Goal: Task Accomplishment & Management: Manage account settings

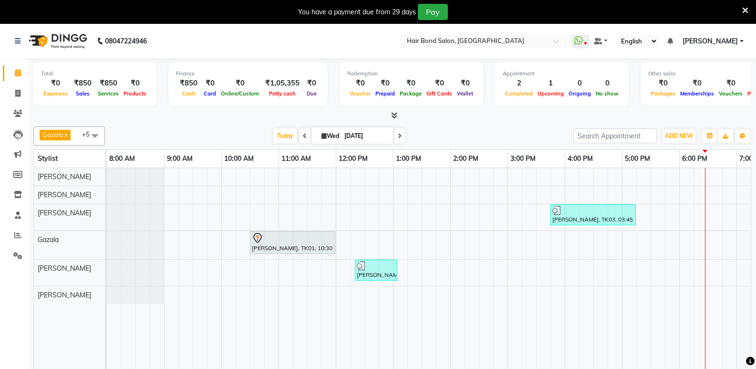
click at [303, 133] on icon at bounding box center [305, 136] width 4 height 6
click at [303, 129] on div "Today Wed 03-09-2025" at bounding box center [339, 136] width 459 height 14
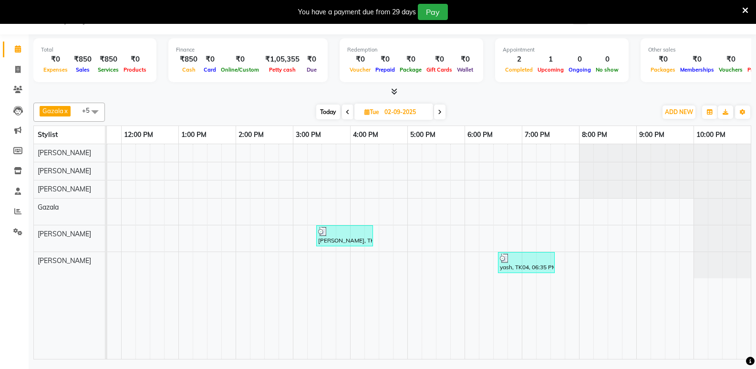
click at [346, 110] on icon at bounding box center [348, 112] width 4 height 6
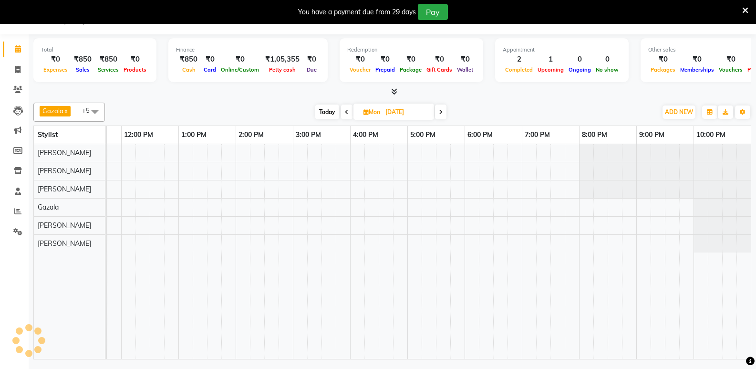
scroll to position [0, 215]
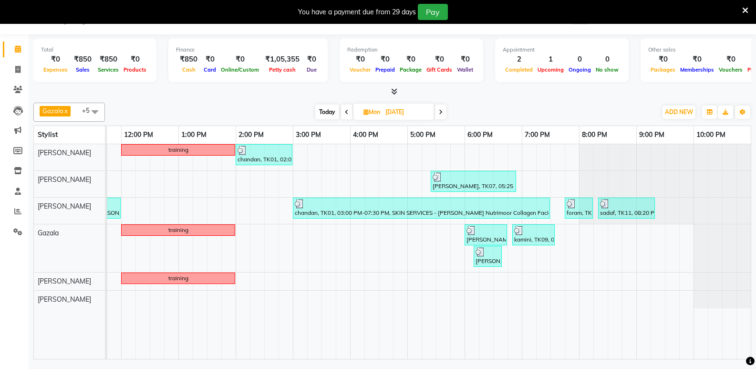
click at [346, 110] on icon at bounding box center [347, 112] width 4 height 6
type input "[DATE]"
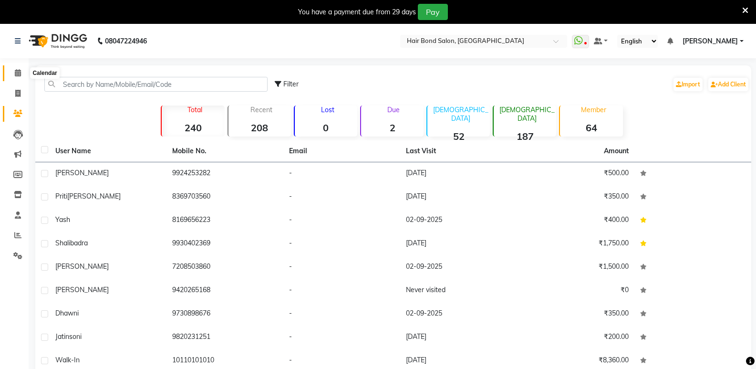
click at [19, 73] on icon at bounding box center [18, 72] width 6 height 7
